Goal: Find specific page/section: Find specific page/section

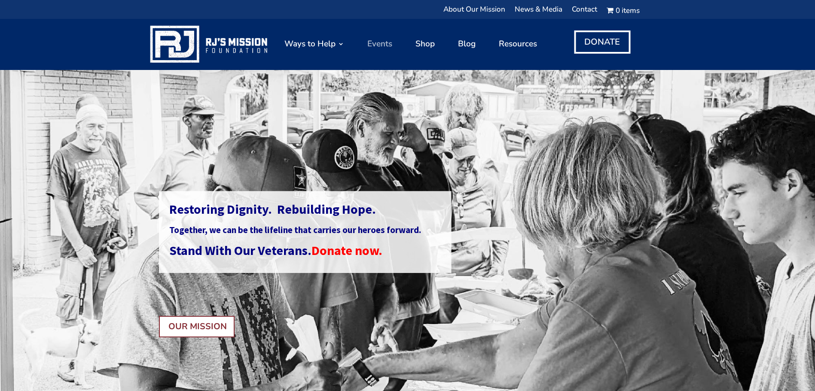
click at [381, 46] on link "Events" at bounding box center [379, 44] width 25 height 43
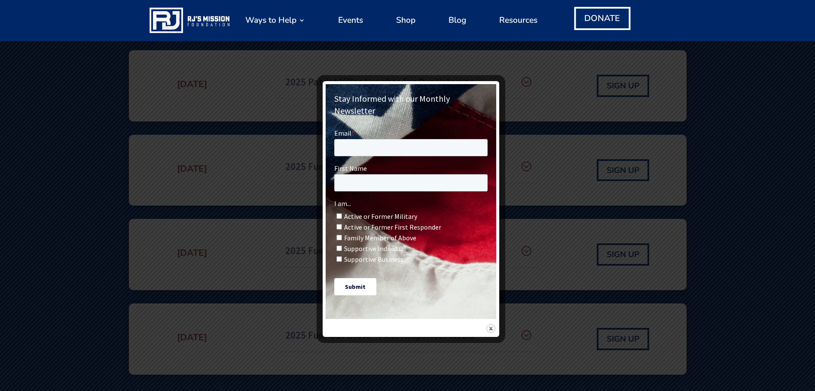
click at [496, 318] on div "Stay Informed with our Monthly Newsletter" at bounding box center [411, 209] width 177 height 256
click at [493, 324] on img at bounding box center [490, 328] width 9 height 9
